Goal: Task Accomplishment & Management: Manage account settings

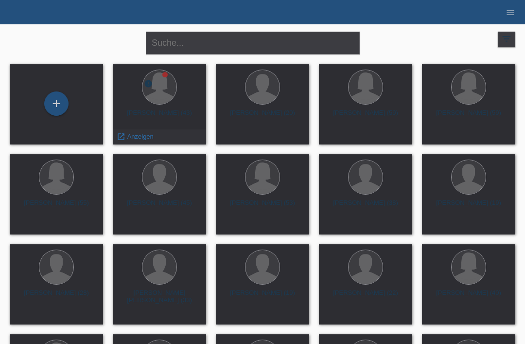
click at [142, 137] on span "Anzeigen" at bounding box center [140, 136] width 26 height 7
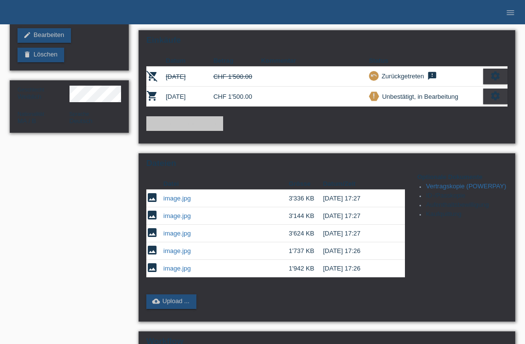
scroll to position [113, 0]
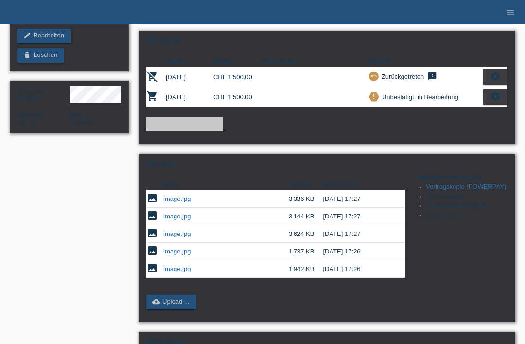
click at [498, 82] on icon "settings" at bounding box center [495, 76] width 11 height 11
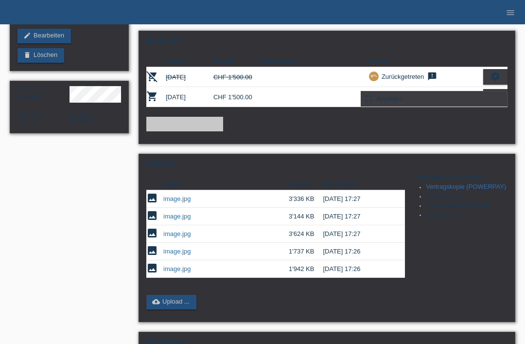
click at [465, 94] on div "fullscreen Anzeigen" at bounding box center [434, 98] width 146 height 15
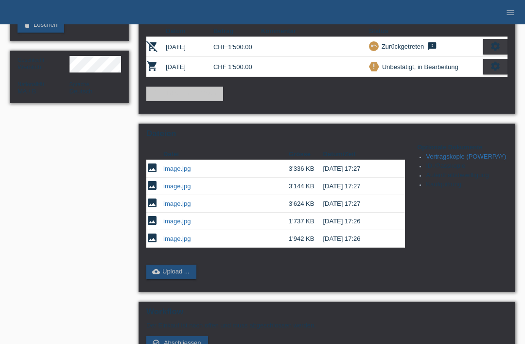
scroll to position [143, 0]
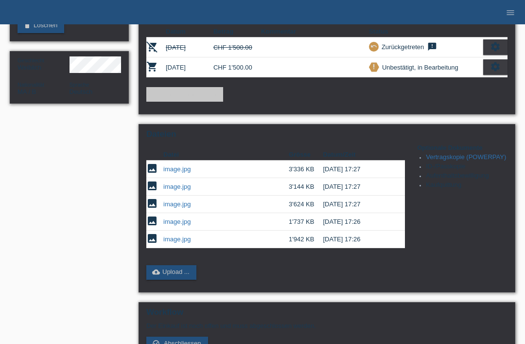
click at [364, 178] on td "[DATE] 17:27" at bounding box center [357, 168] width 69 height 17
click at [181, 171] on td "image.jpg" at bounding box center [225, 168] width 125 height 17
click at [180, 173] on link "image.jpg" at bounding box center [176, 168] width 27 height 7
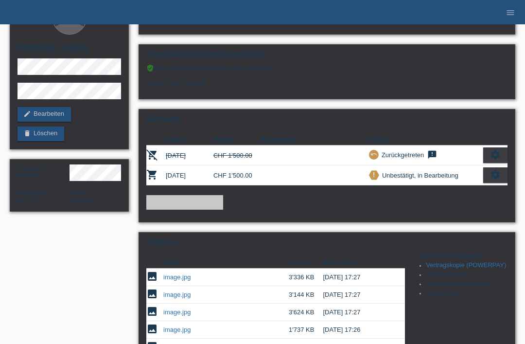
scroll to position [0, 0]
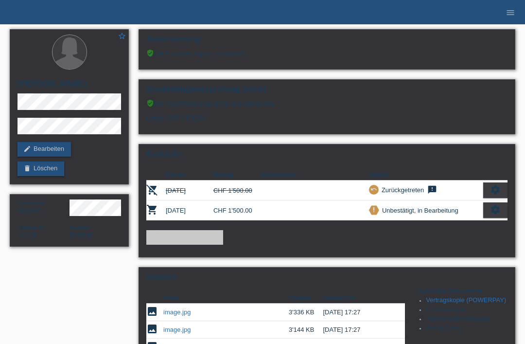
click at [514, 6] on li "menu" at bounding box center [510, 12] width 19 height 25
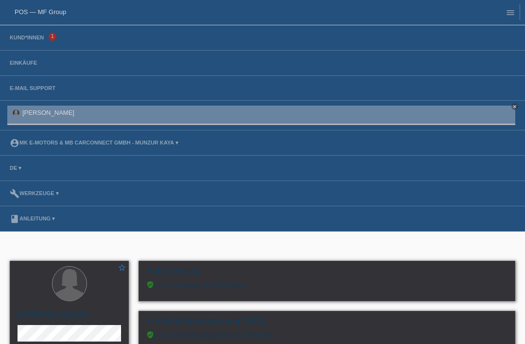
click at [124, 142] on link "account_circle MK E-MOTORS & MB CarConnect GmbH - Munzur Kaya ▾" at bounding box center [94, 143] width 178 height 6
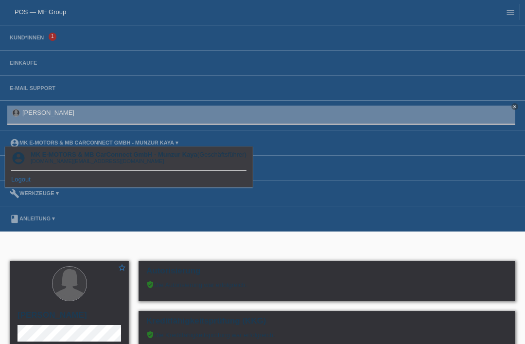
click at [24, 179] on link "Logout" at bounding box center [20, 178] width 19 height 7
